Goal: Information Seeking & Learning: Learn about a topic

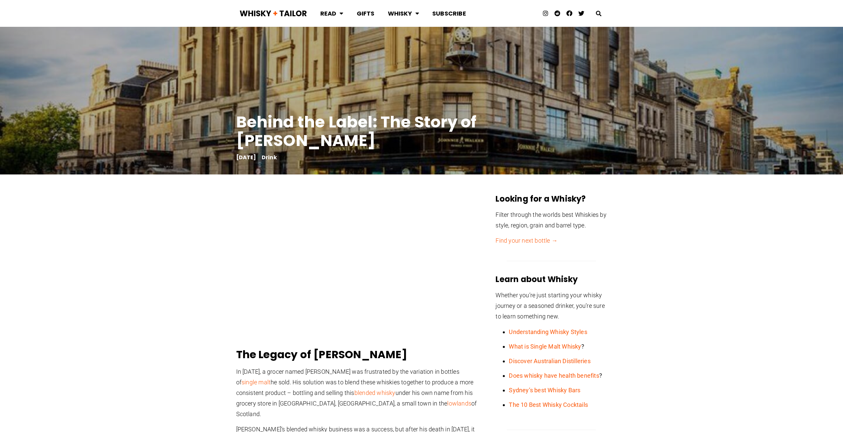
click at [270, 379] on link "single malt" at bounding box center [255, 382] width 29 height 7
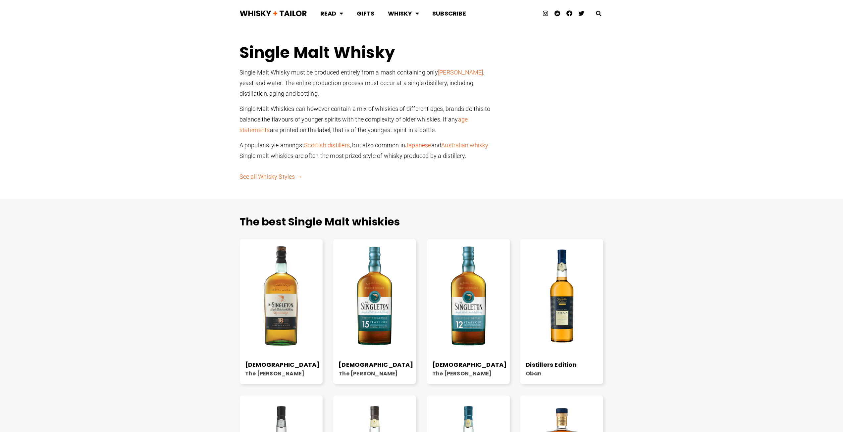
click at [454, 73] on link "malted barley" at bounding box center [460, 72] width 45 height 7
